Goal: Task Accomplishment & Management: Manage account settings

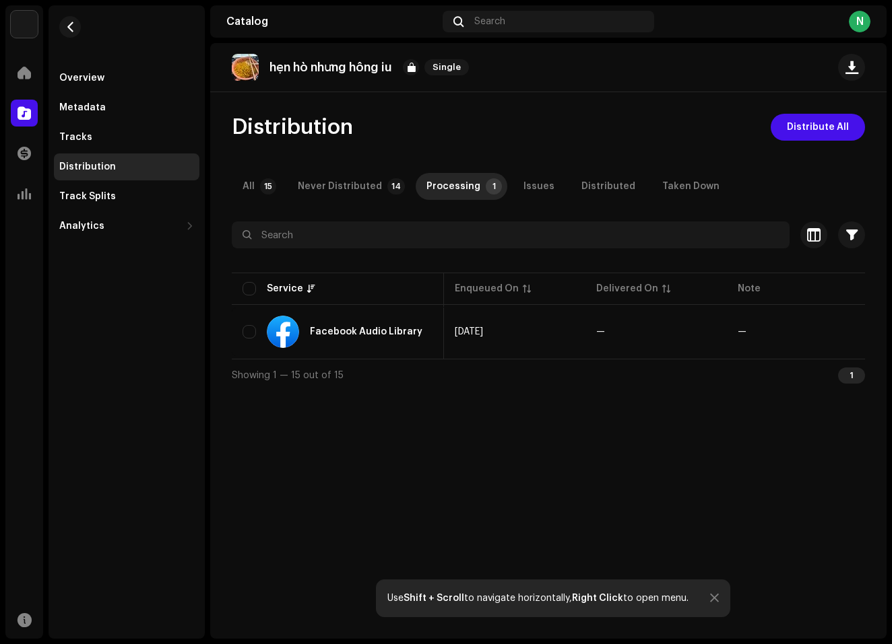
scroll to position [0, 160]
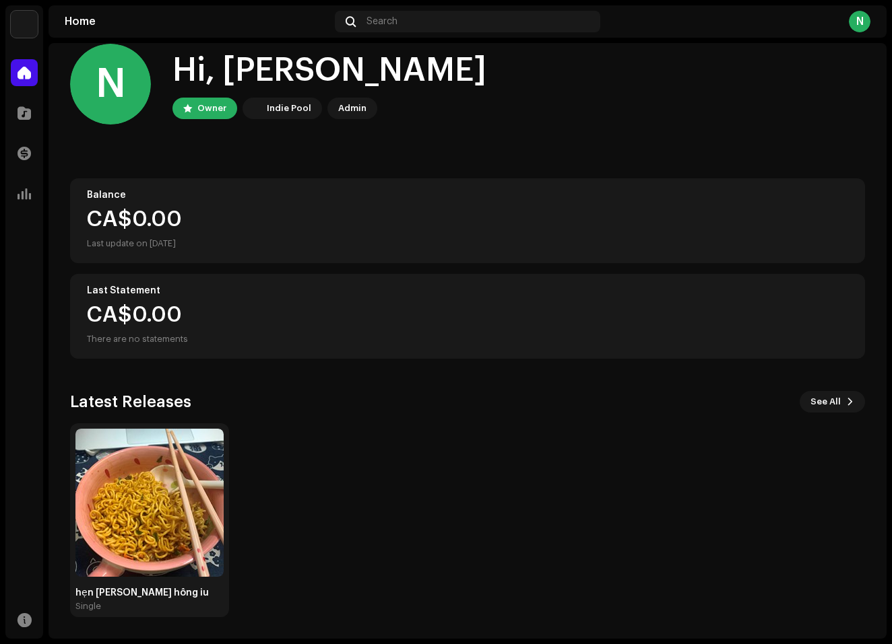
scroll to position [21, 0]
click at [137, 504] on img at bounding box center [149, 503] width 148 height 148
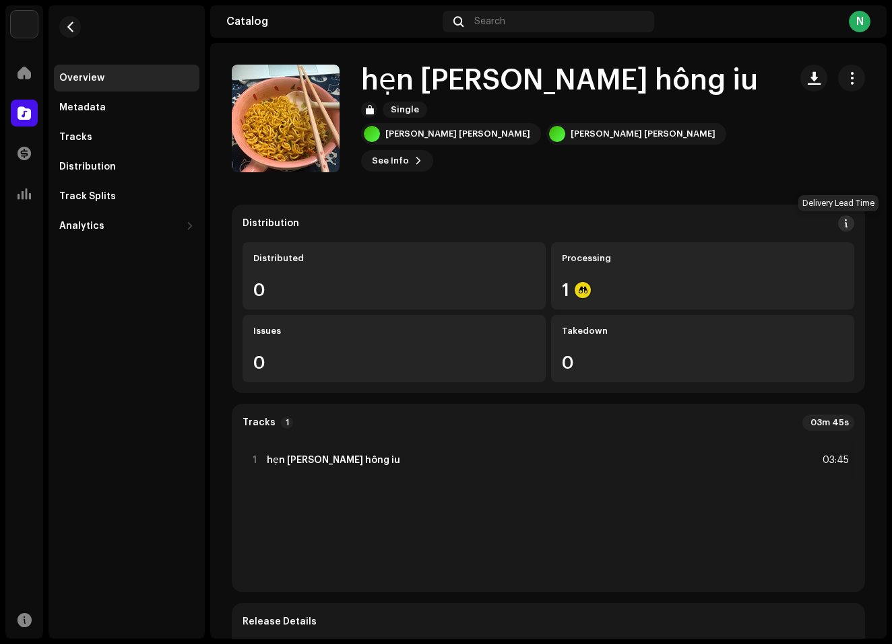
click at [841, 224] on span at bounding box center [845, 223] width 9 height 11
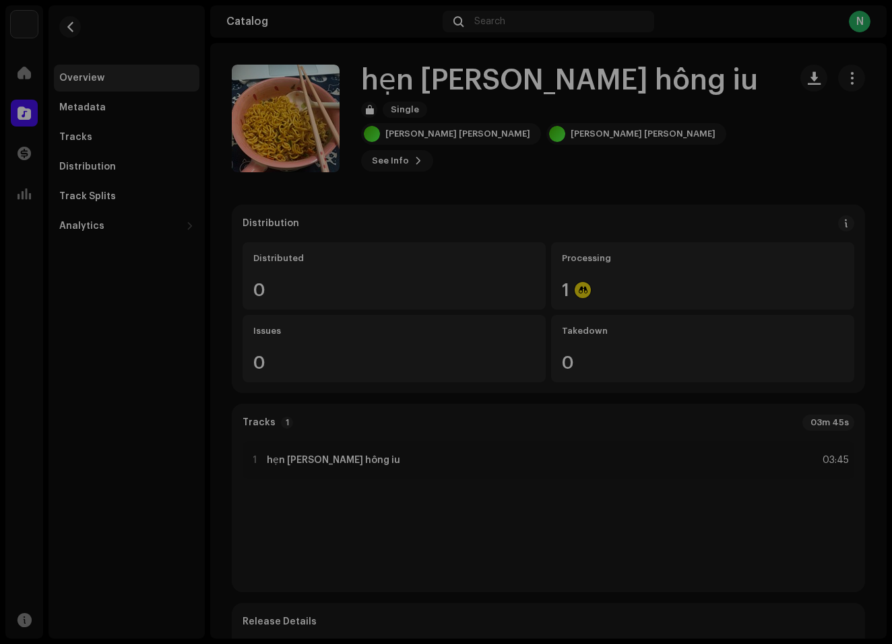
click at [792, 251] on div "DSP Guidelines for Delivery Lead Time We usually deliver your releases within h…" at bounding box center [446, 322] width 892 height 644
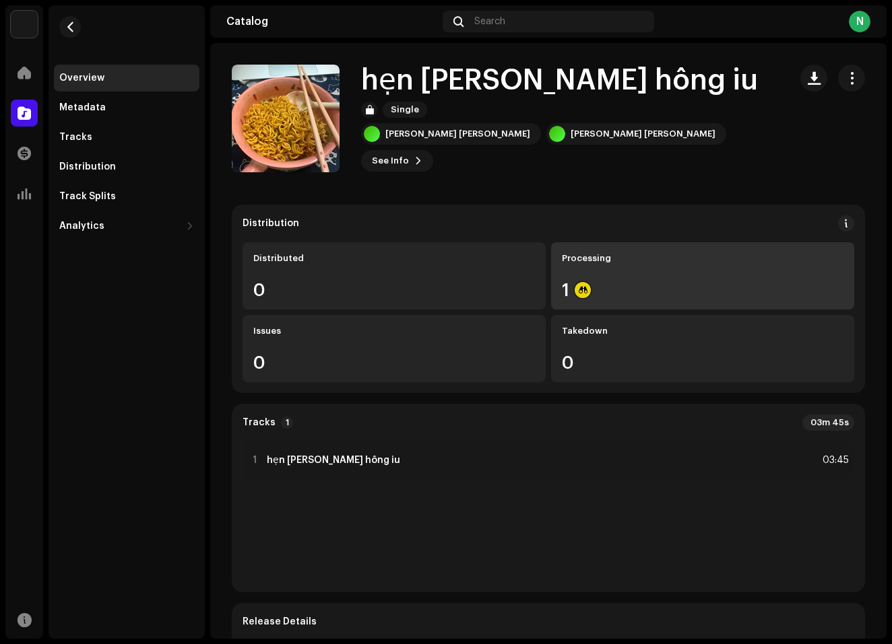
click at [568, 295] on div "1" at bounding box center [702, 290] width 281 height 18
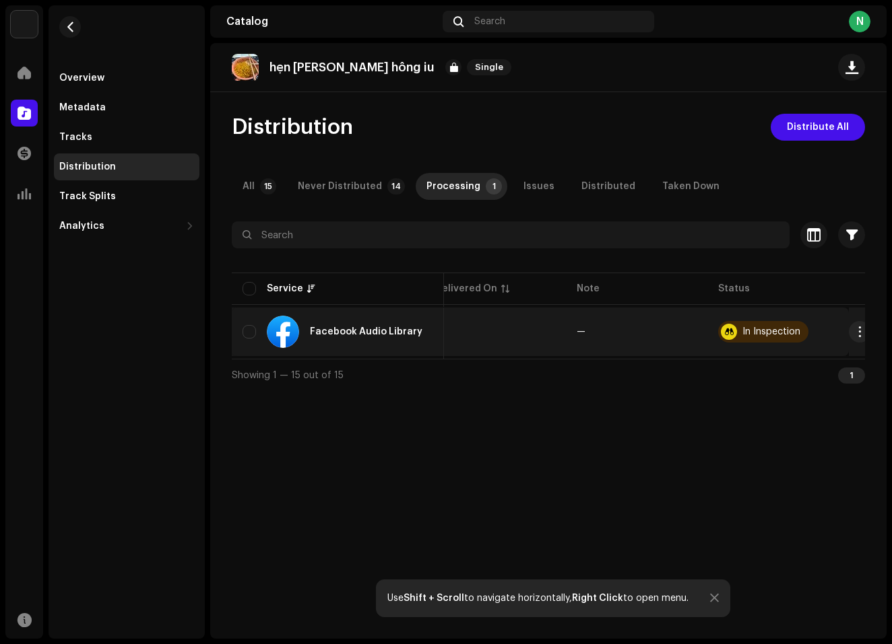
scroll to position [0, 160]
click at [771, 333] on div "In Inspection" at bounding box center [772, 331] width 58 height 9
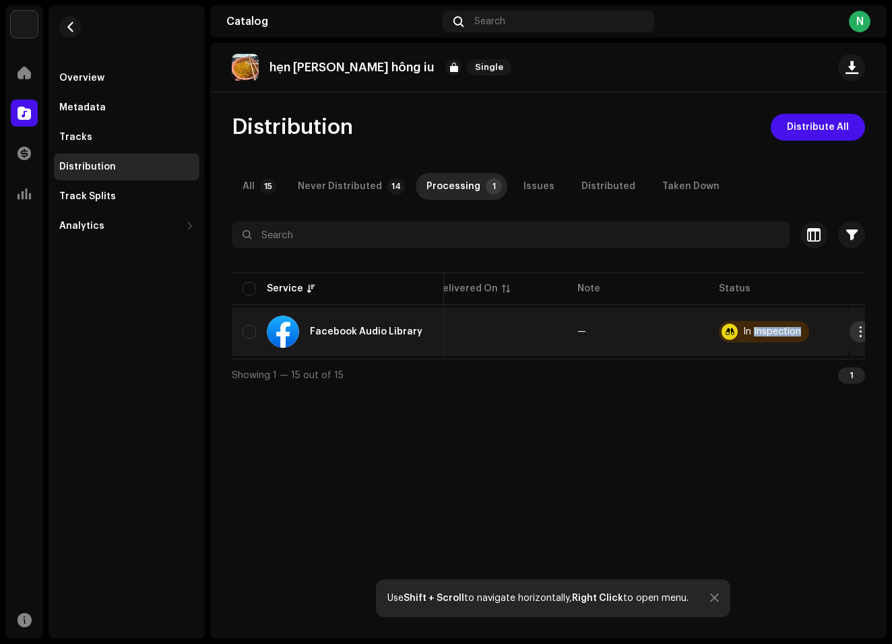
click at [849, 333] on button "button" at bounding box center [860, 332] width 22 height 22
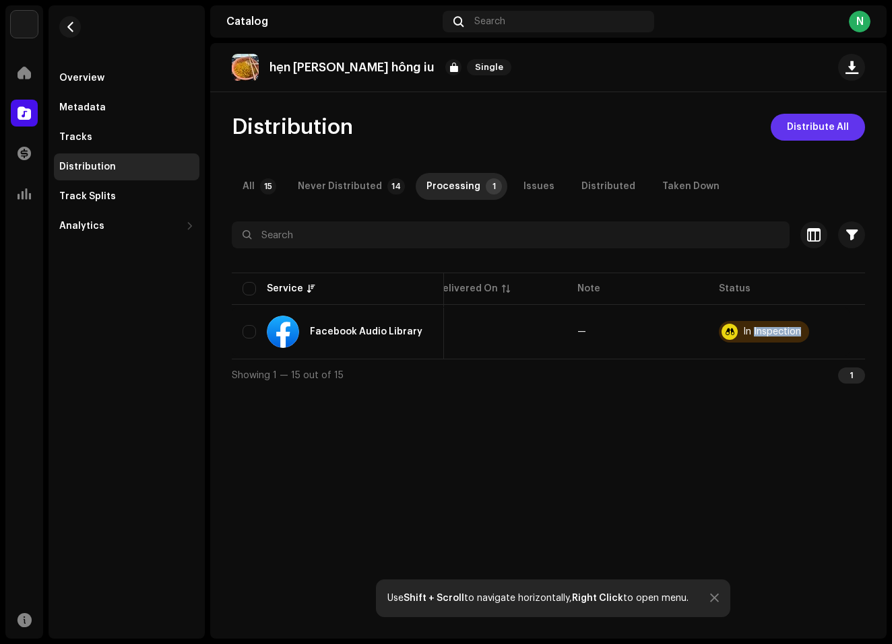
click at [822, 127] on span "Distribute All" at bounding box center [818, 127] width 62 height 27
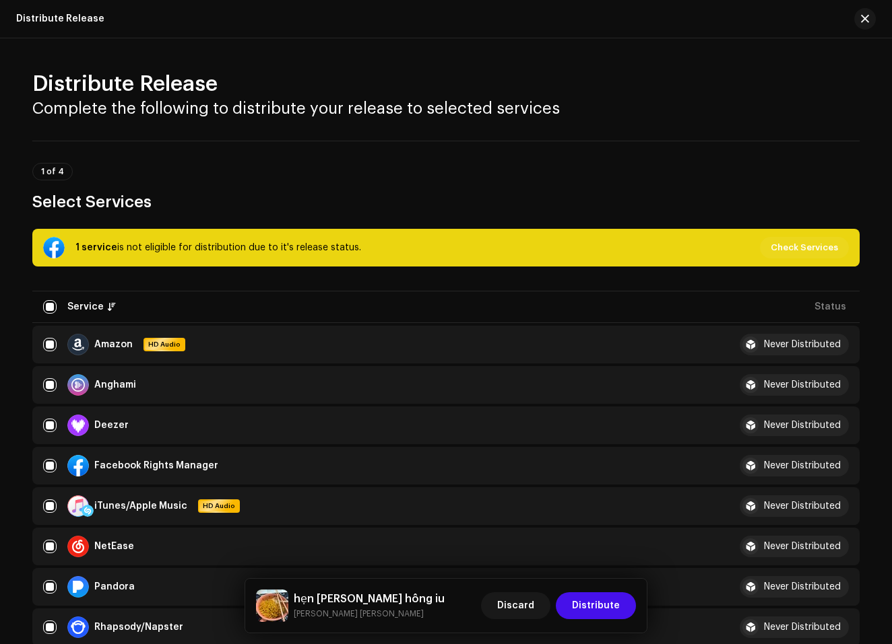
drag, startPoint x: 73, startPoint y: 248, endPoint x: 358, endPoint y: 265, distance: 284.7
click at [358, 265] on div "1 service is not eligible for distribution due to it's release status. Check Se…" at bounding box center [445, 248] width 827 height 38
click at [292, 271] on div "1 service is not eligible for distribution due to it's release status. Check Se…" at bounding box center [445, 576] width 827 height 695
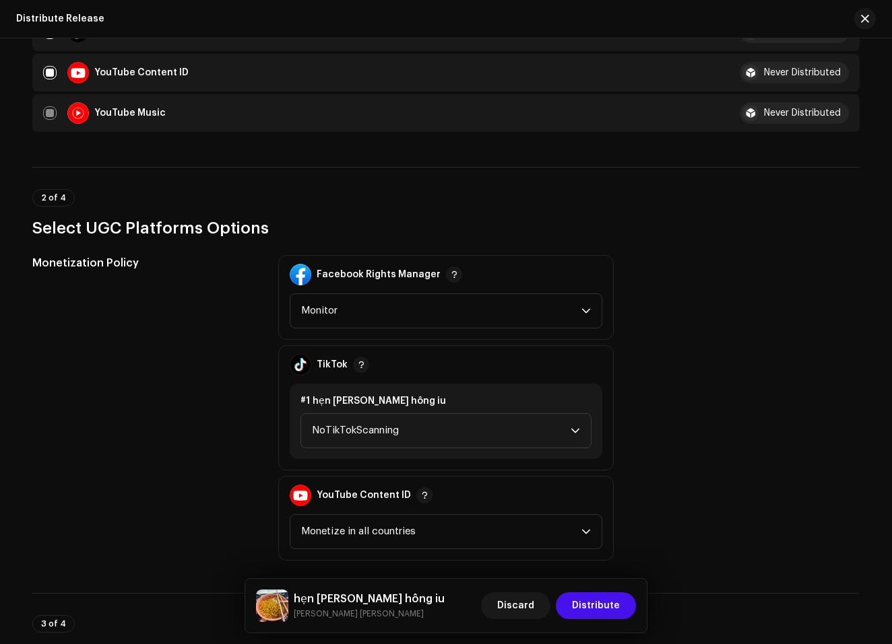
scroll to position [766, 0]
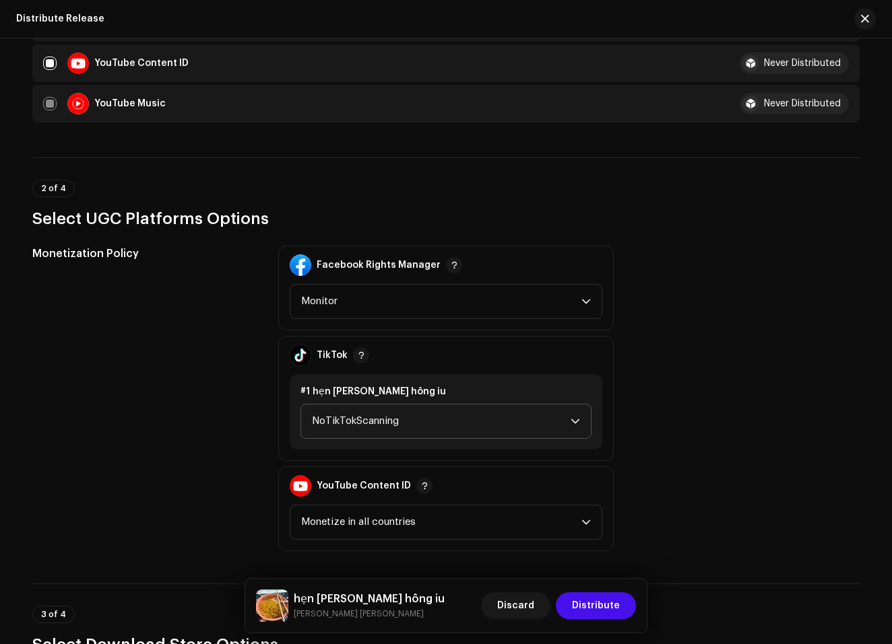
click at [329, 411] on span "NoTikTokScanning" at bounding box center [441, 422] width 259 height 34
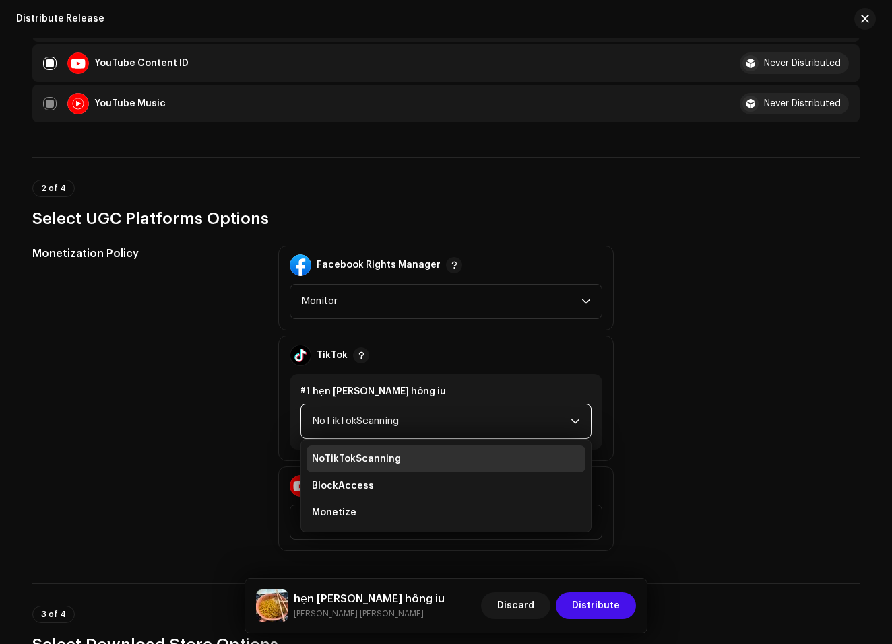
click at [329, 411] on span "NoTikTokScanning" at bounding box center [441, 422] width 259 height 34
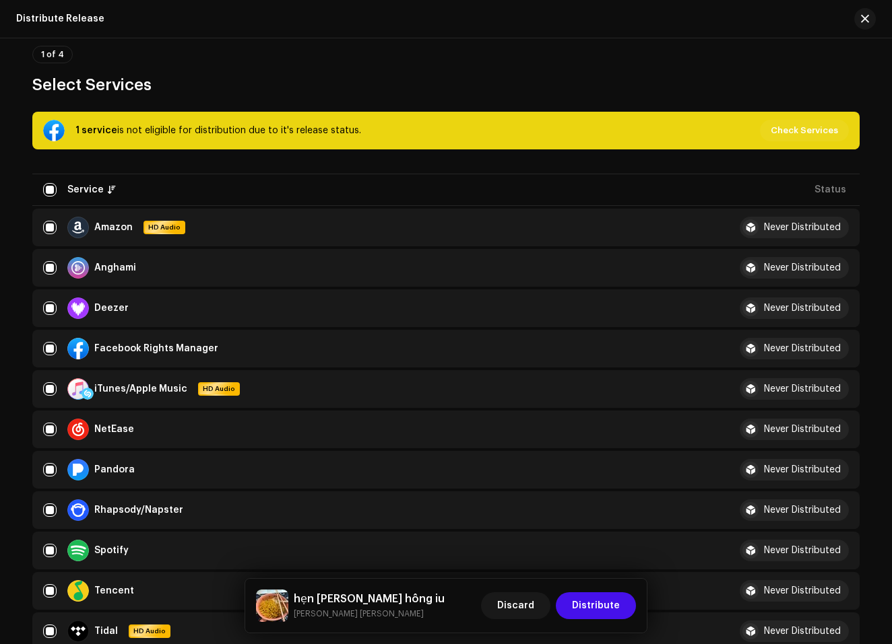
scroll to position [122, 0]
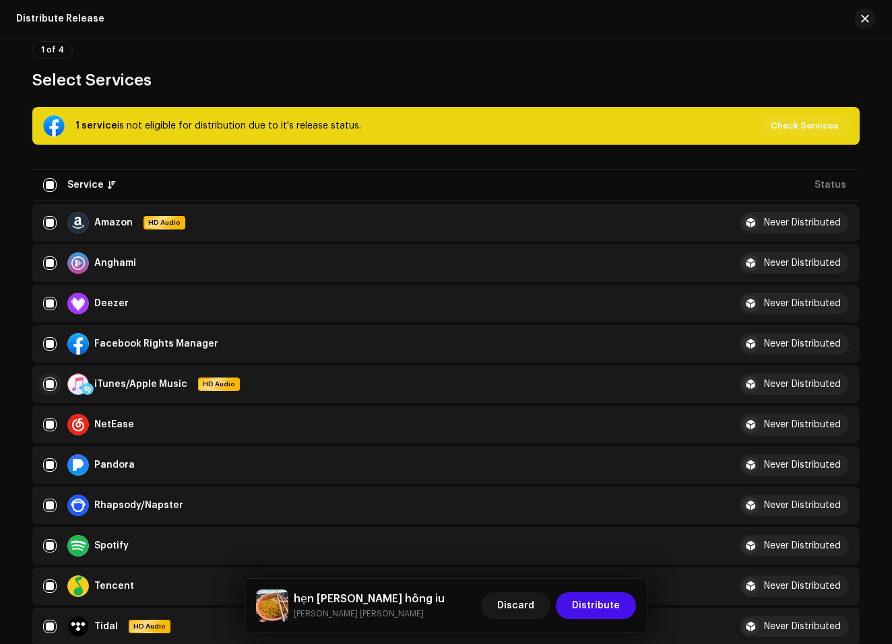
click at [52, 386] on input "checkbox" at bounding box center [49, 384] width 13 height 13
checkbox input "false"
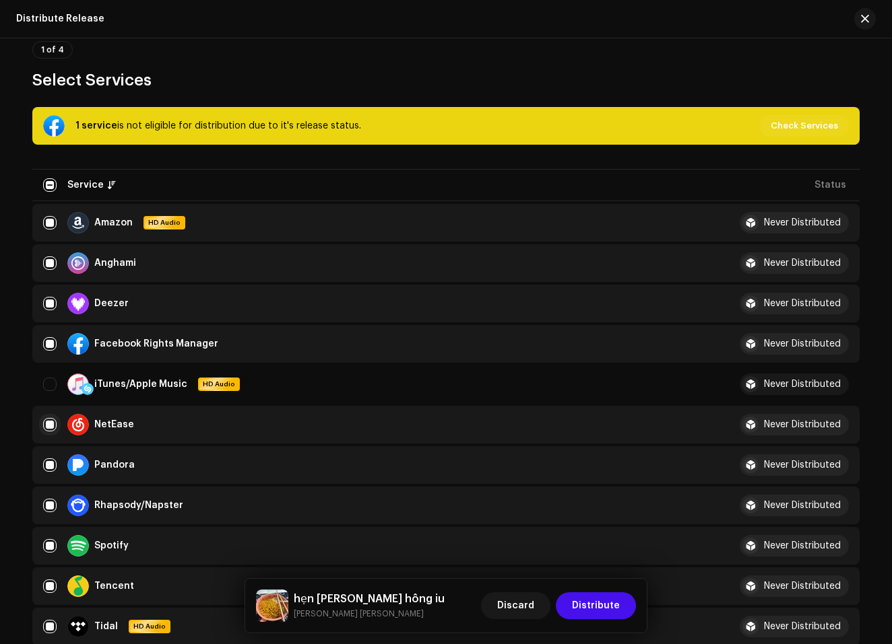
click at [47, 422] on input "Row Selected" at bounding box center [49, 424] width 13 height 13
checkbox input "false"
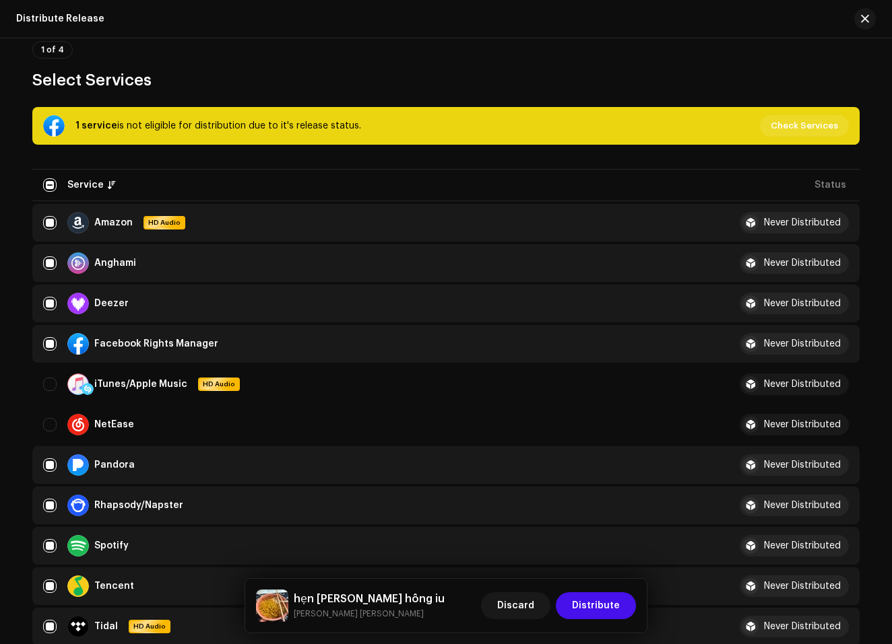
click at [816, 124] on span "Check Services" at bounding box center [803, 125] width 67 height 27
